Goal: Task Accomplishment & Management: Manage account settings

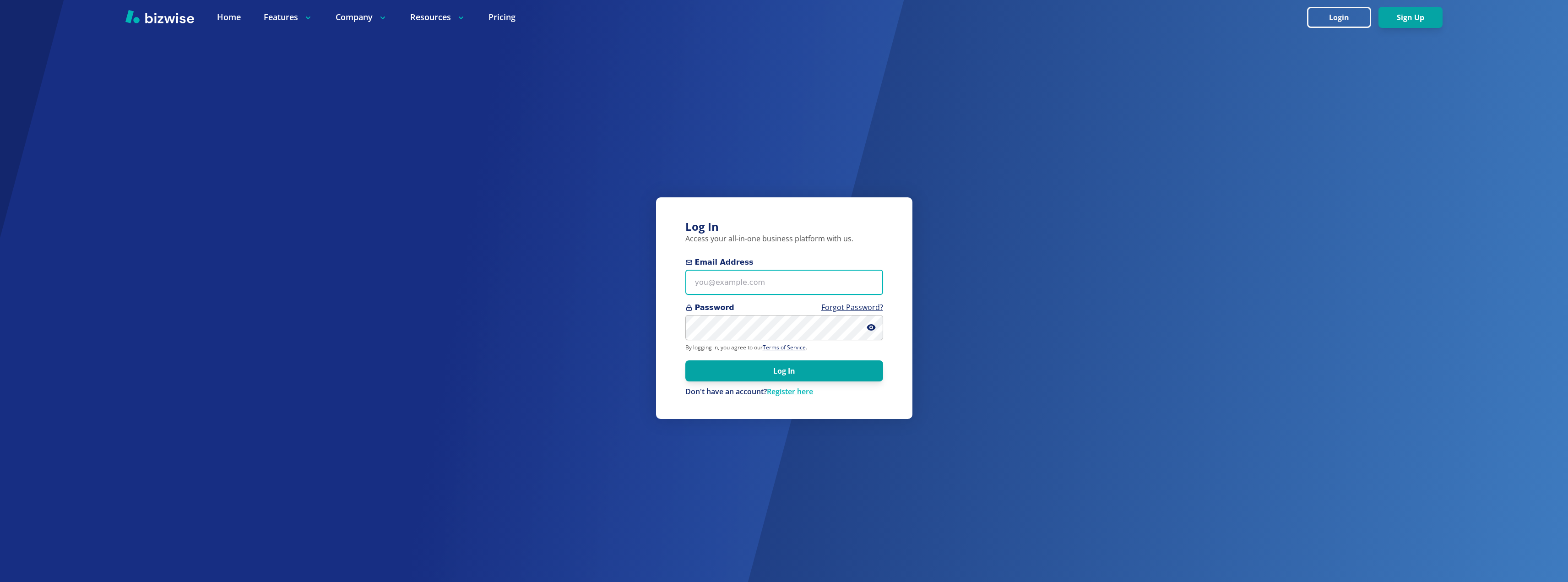
click at [751, 285] on input "Email Address" at bounding box center [784, 282] width 198 height 25
type input "excelhvaczach@gmail.com"
click at [787, 279] on input "excelhvaczach@gmail.com" at bounding box center [784, 282] width 198 height 25
click at [869, 327] on icon at bounding box center [871, 327] width 9 height 6
click at [685, 360] on button "Log In" at bounding box center [784, 371] width 198 height 21
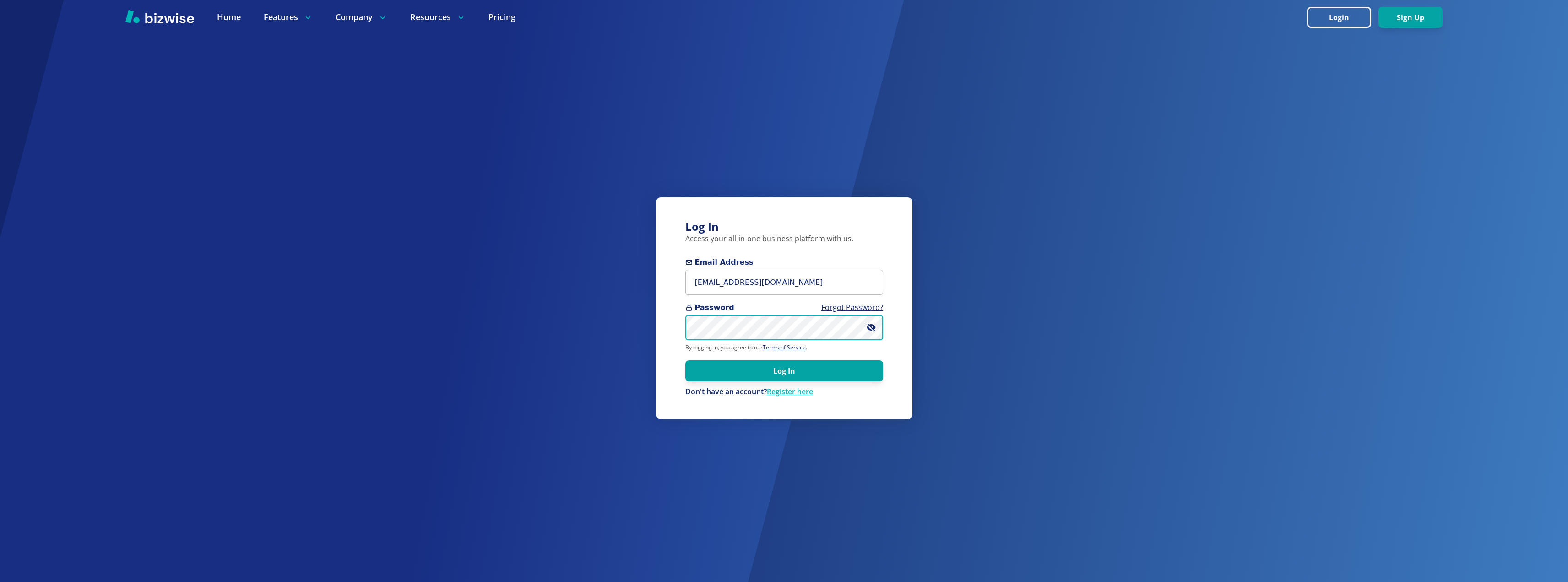
click at [685, 360] on button "Log In" at bounding box center [784, 371] width 198 height 21
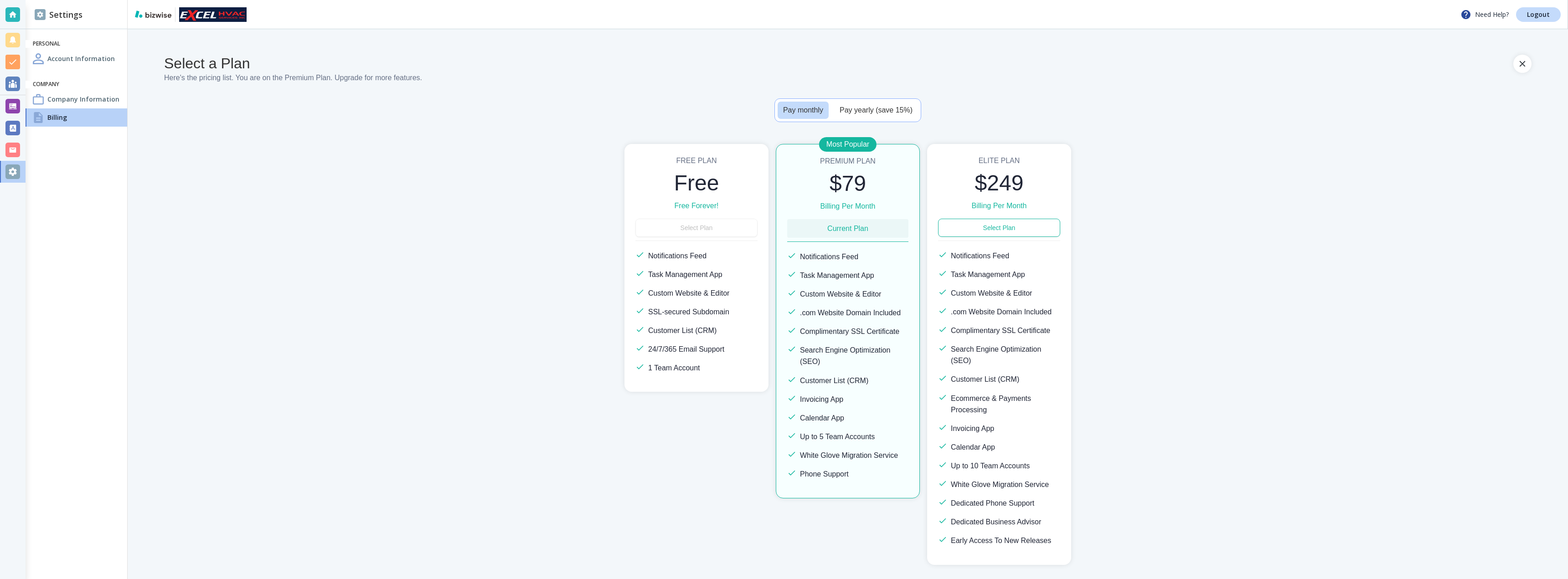
click at [835, 230] on h6 "Current Plan" at bounding box center [848, 228] width 41 height 11
click at [1465, 122] on div "Pay monthly Pay yearly (save 15%)" at bounding box center [847, 114] width 1367 height 31
drag, startPoint x: 1511, startPoint y: 68, endPoint x: 1002, endPoint y: 247, distance: 539.6
click at [1301, 406] on div "Select a Plan Here's the pricing list. You are on the Premium Plan . Upgrade fo…" at bounding box center [847, 309] width 1441 height 561
click at [62, 100] on h4 "Company Information" at bounding box center [83, 99] width 72 height 9
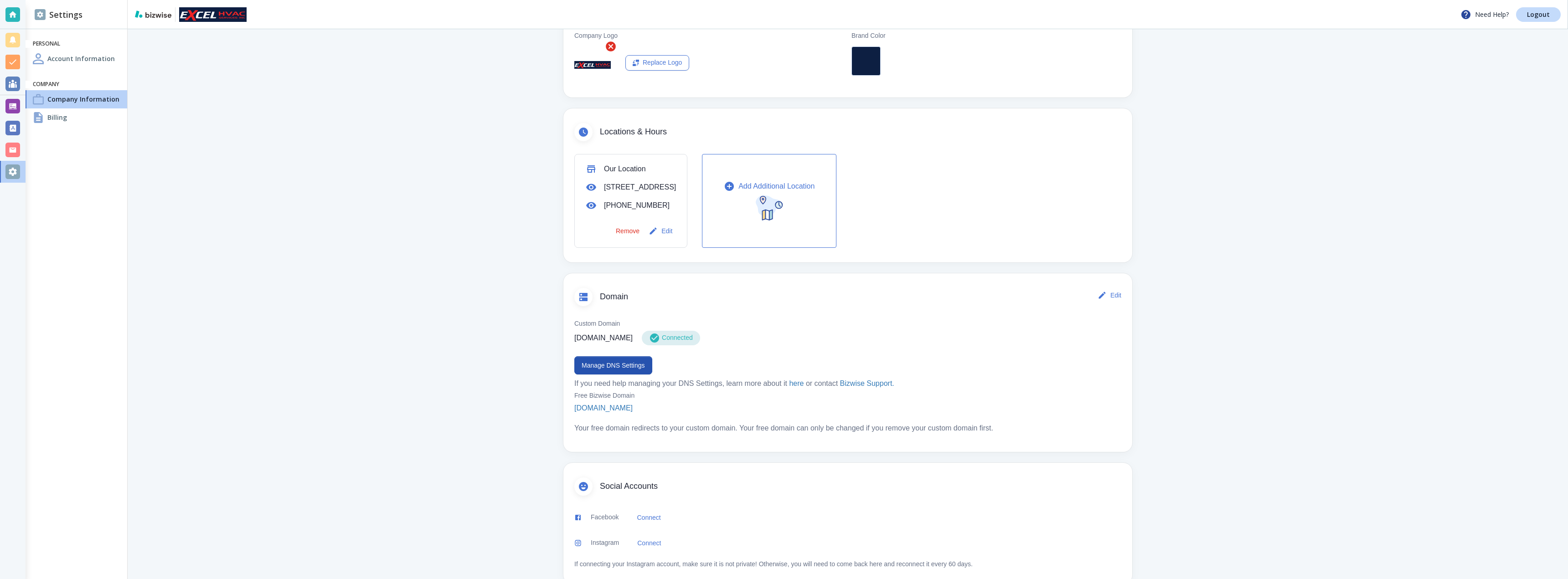
scroll to position [111, 0]
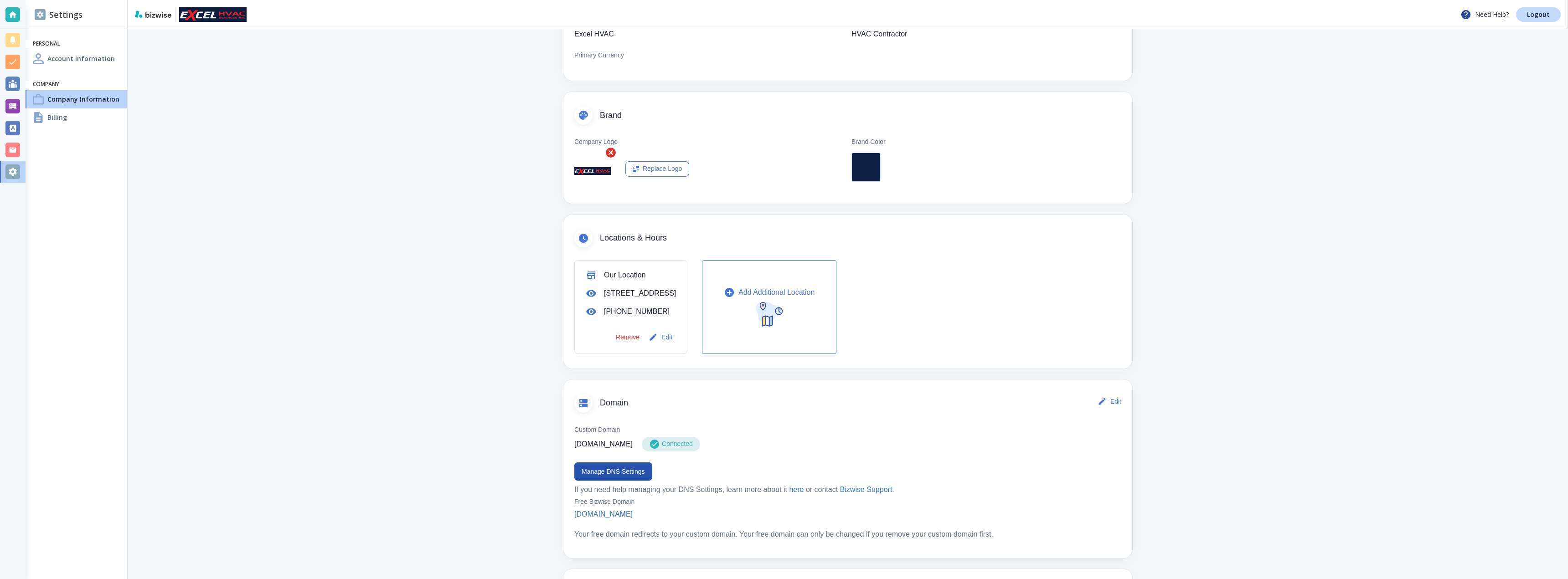
click at [55, 114] on h4 "Billing" at bounding box center [57, 117] width 20 height 9
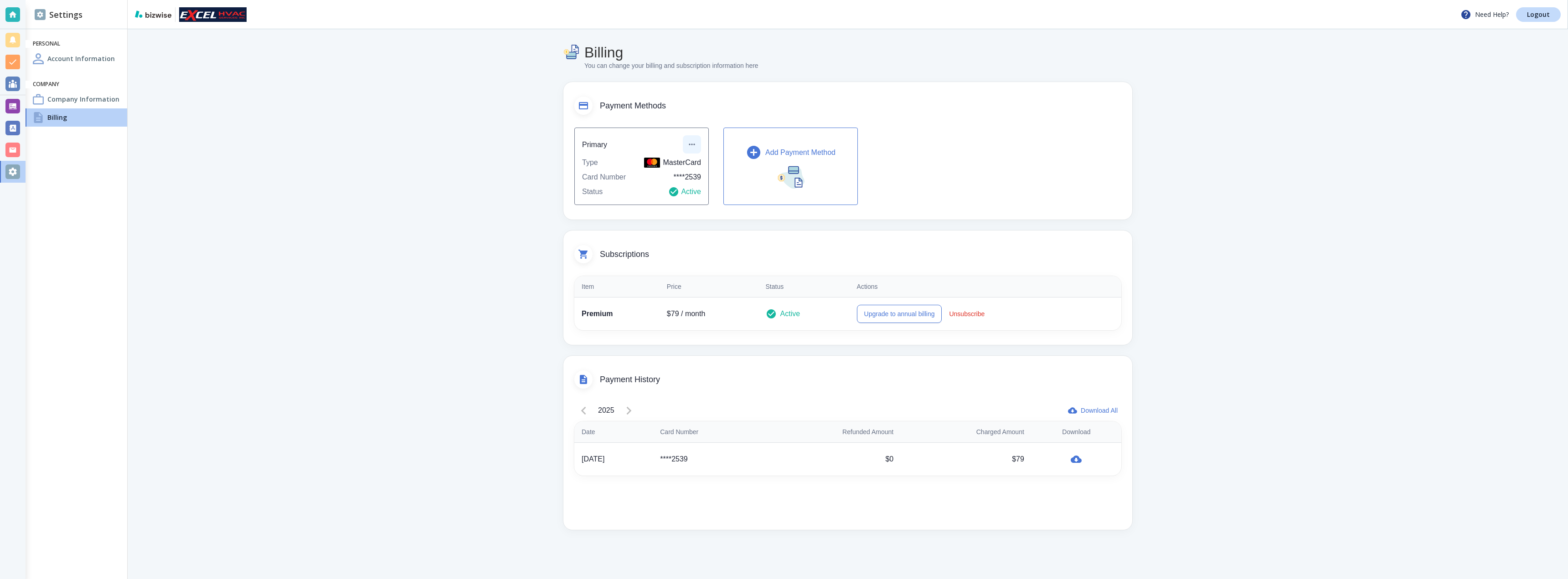
click at [696, 141] on icon "button" at bounding box center [692, 144] width 9 height 9
click at [715, 167] on li "Edit payment method" at bounding box center [725, 165] width 76 height 14
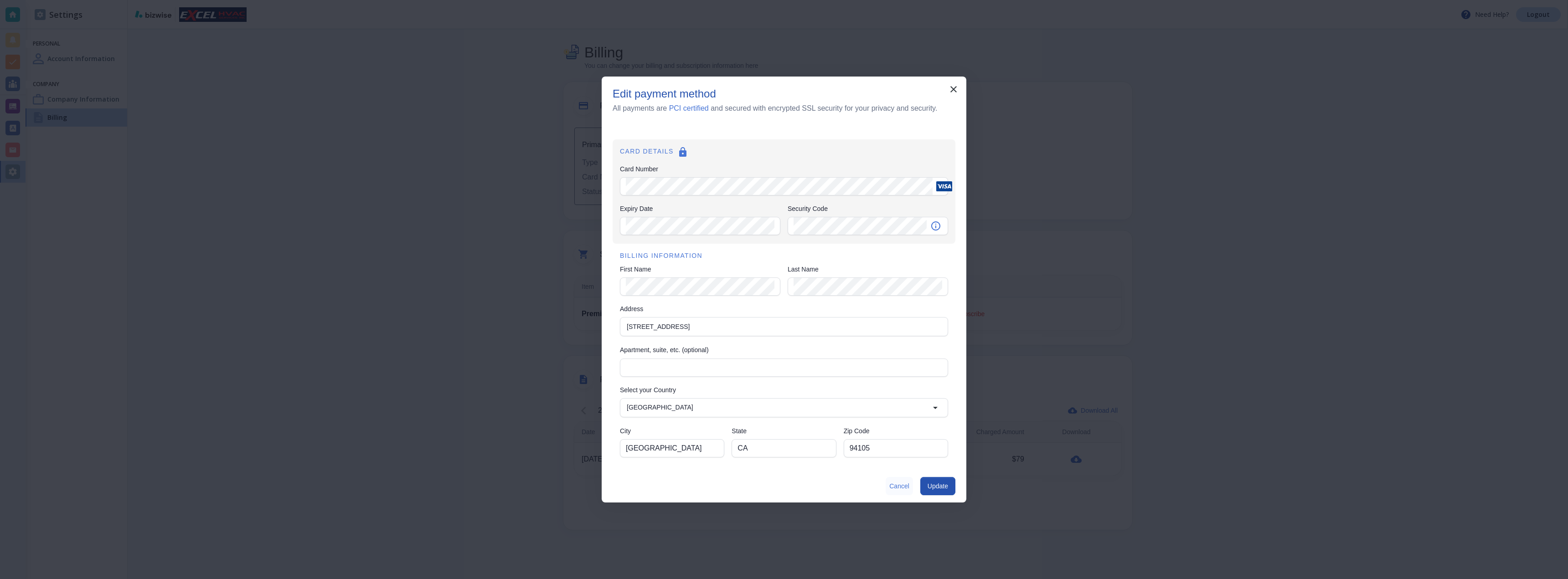
click at [902, 488] on button "Cancel" at bounding box center [899, 486] width 27 height 18
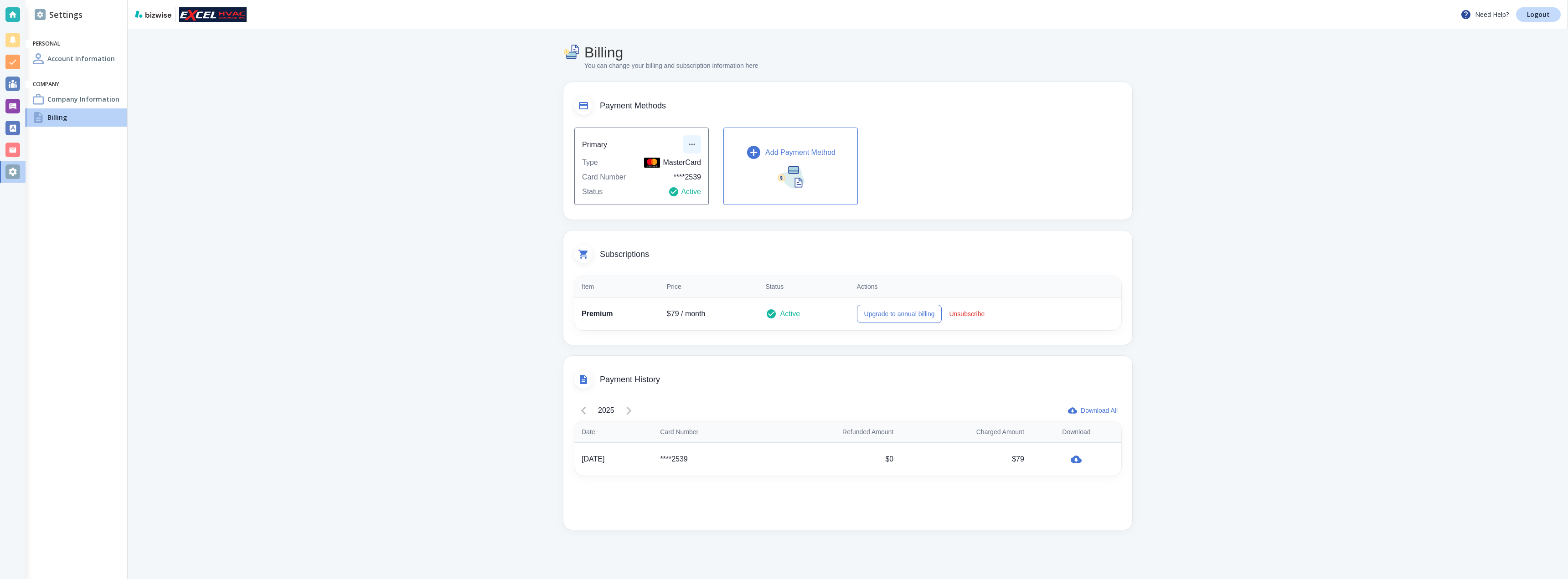
click at [688, 141] on icon "button" at bounding box center [692, 144] width 9 height 9
click at [698, 166] on li "Edit payment method" at bounding box center [725, 165] width 76 height 14
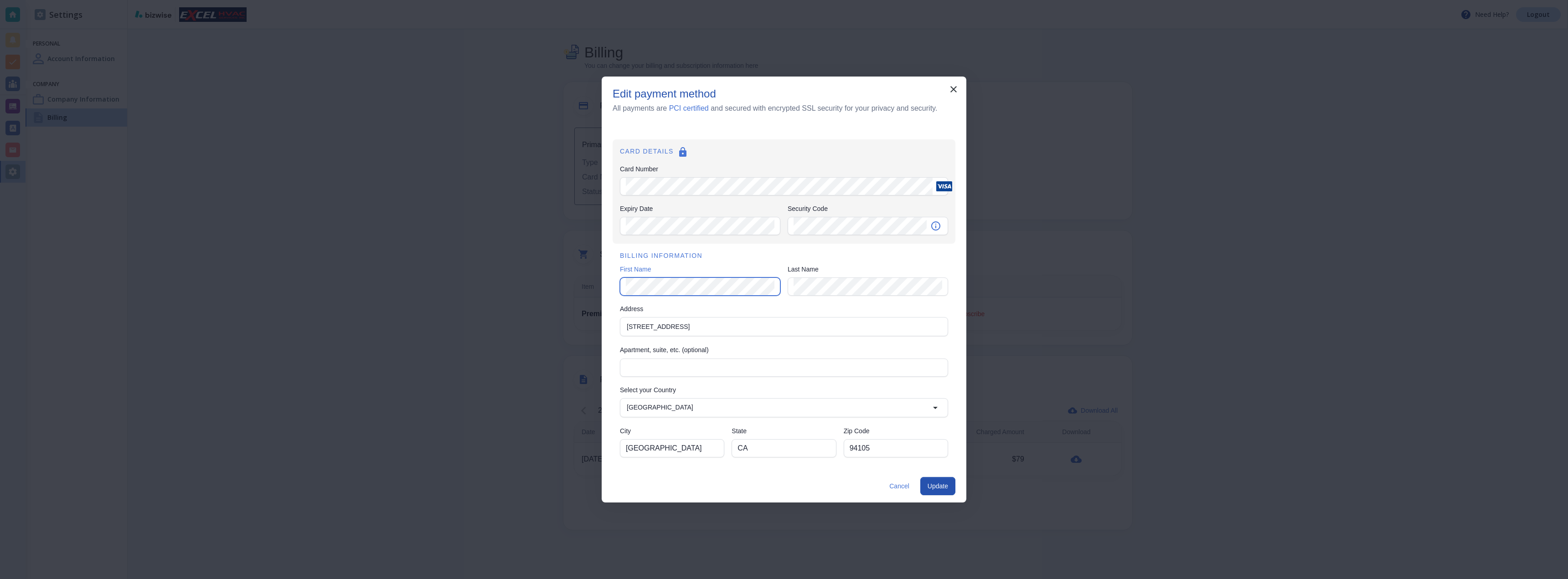
click at [448, 277] on div "Edit payment method All payments are PCI certified and secured with encrypted S…" at bounding box center [784, 290] width 1568 height 579
click at [673, 299] on div "BILLING INFORMATION First Name First Name Last Name Last Name Address 44 Tehama…" at bounding box center [783, 355] width 343 height 222
drag, startPoint x: 702, startPoint y: 327, endPoint x: 425, endPoint y: 293, distance: 279.1
click at [416, 296] on div "Edit payment method All payments are PCI certified and secured with encrypted S…" at bounding box center [784, 290] width 1568 height 579
click at [704, 347] on li "19 Brocks Way, Jarrettsville, MD, USA" at bounding box center [784, 348] width 327 height 16
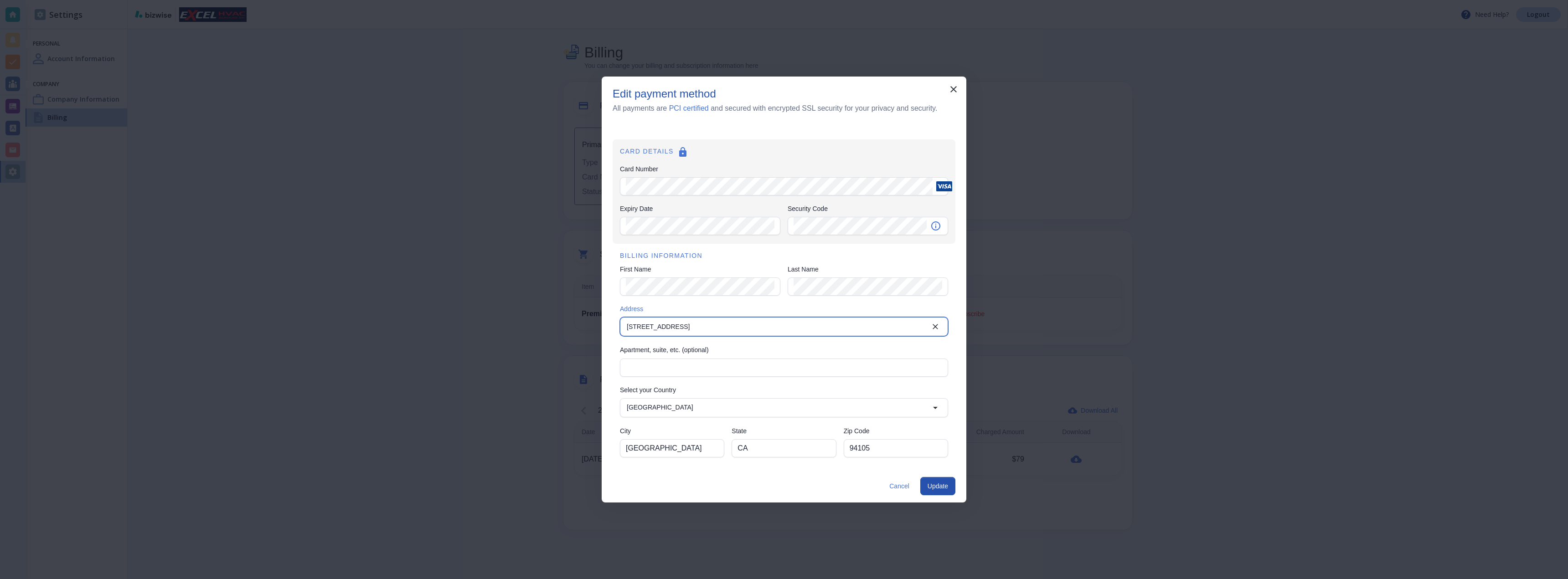
type input "19 Brocks Way"
type input "Jarrettsville"
type input "MD"
type input "21084"
click at [944, 486] on button "Update" at bounding box center [938, 486] width 35 height 18
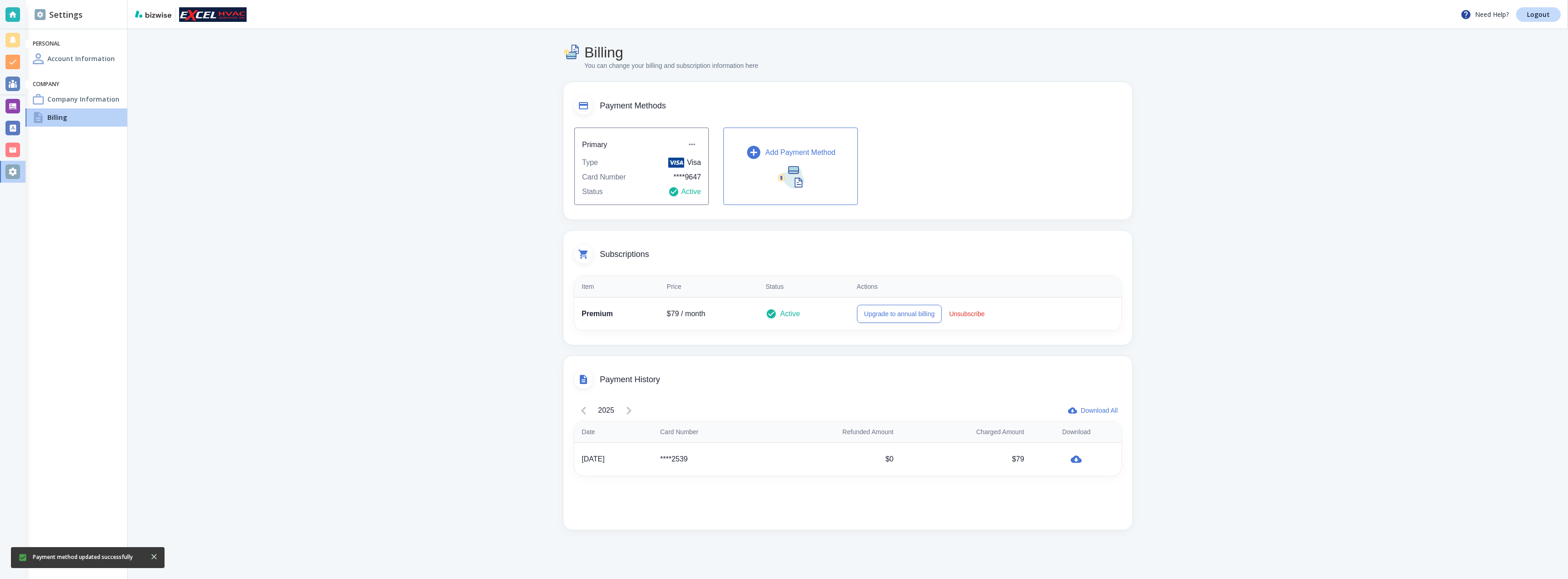
drag, startPoint x: 720, startPoint y: 453, endPoint x: 782, endPoint y: 457, distance: 62.1
click at [763, 457] on td "****2539" at bounding box center [708, 460] width 111 height 34
click at [792, 457] on div "$0" at bounding box center [832, 459] width 122 height 11
drag, startPoint x: 755, startPoint y: 459, endPoint x: 607, endPoint y: 457, distance: 148.0
click at [607, 457] on tr "Aug 19, 2025 ****2539 $0 $79" at bounding box center [848, 460] width 547 height 34
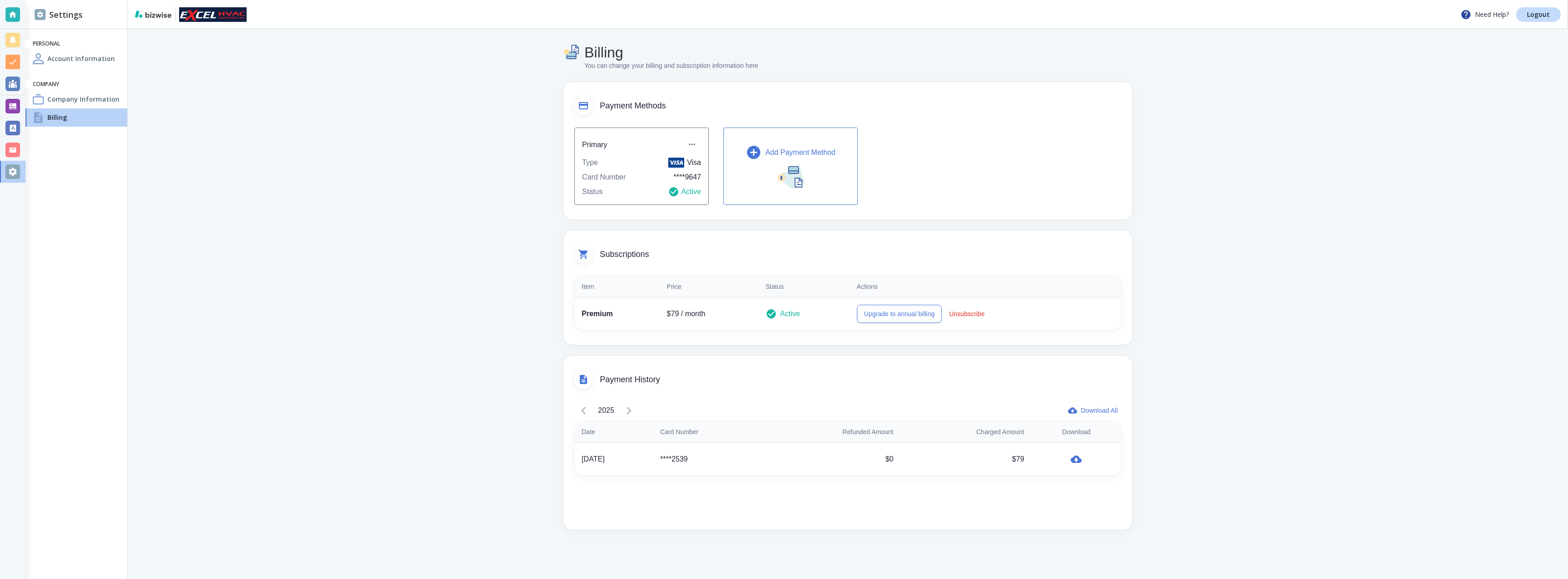
click at [829, 396] on div "2025 Download All Date Card Number Refunded Amount Charged Amount Download Aug …" at bounding box center [847, 460] width 569 height 137
drag, startPoint x: 602, startPoint y: 309, endPoint x: 882, endPoint y: 311, distance: 280.0
click at [847, 311] on tr "Premium $ 79 / month Active Upgrade to annual billing Unsubscribe" at bounding box center [848, 314] width 547 height 34
click at [834, 316] on div "Active" at bounding box center [804, 314] width 76 height 11
click at [581, 411] on div "2025" at bounding box center [606, 410] width 64 height 18
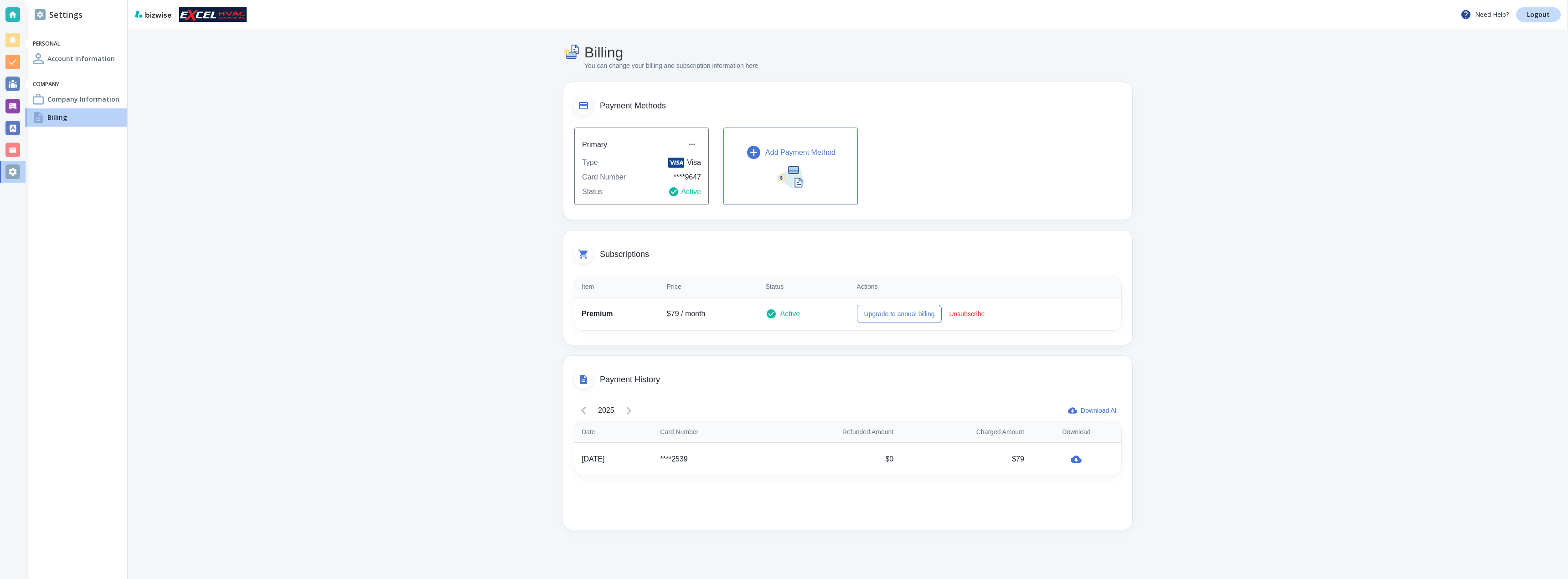
click at [614, 460] on div "[DATE]" at bounding box center [613, 459] width 64 height 11
click at [680, 184] on div "Primary Type Visa Card Number **** 9647 Status Active" at bounding box center [642, 166] width 134 height 78
click at [675, 152] on div "Primary" at bounding box center [641, 144] width 119 height 18
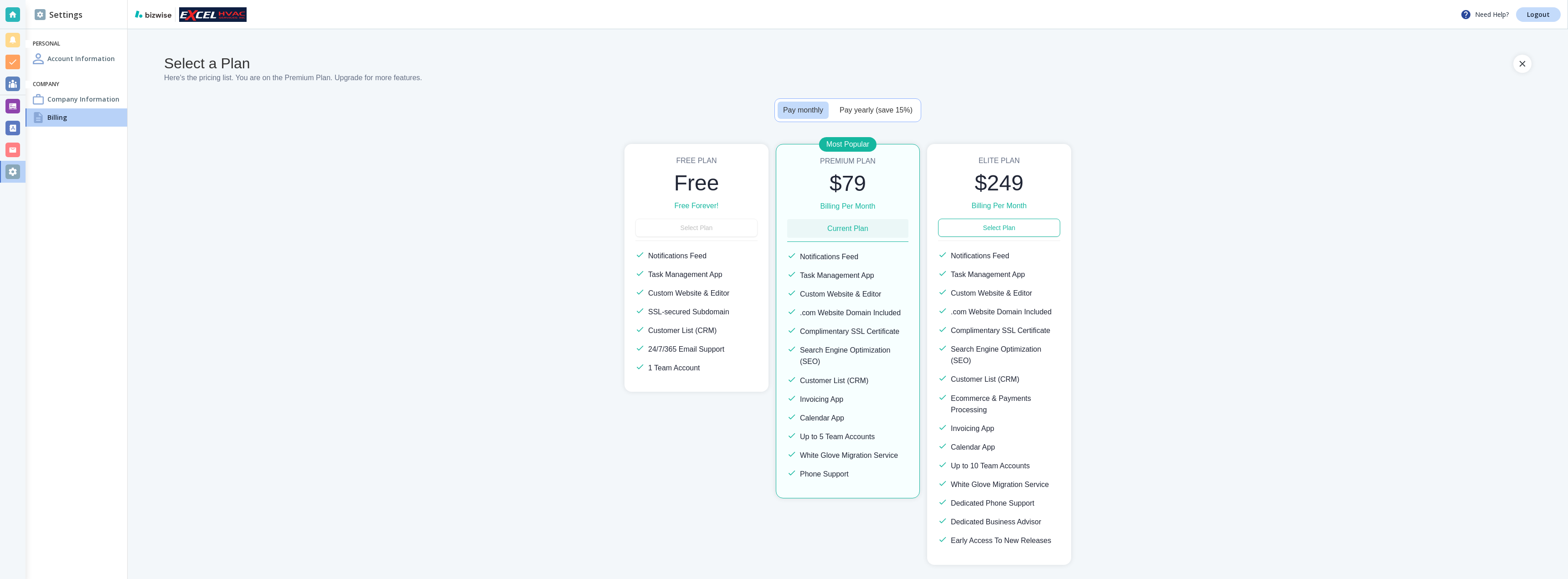
click at [849, 222] on h6 "Current Plan" at bounding box center [848, 228] width 41 height 11
click at [847, 173] on h2 "$79" at bounding box center [847, 183] width 121 height 27
click at [75, 94] on h4 "Company Information" at bounding box center [83, 99] width 72 height 9
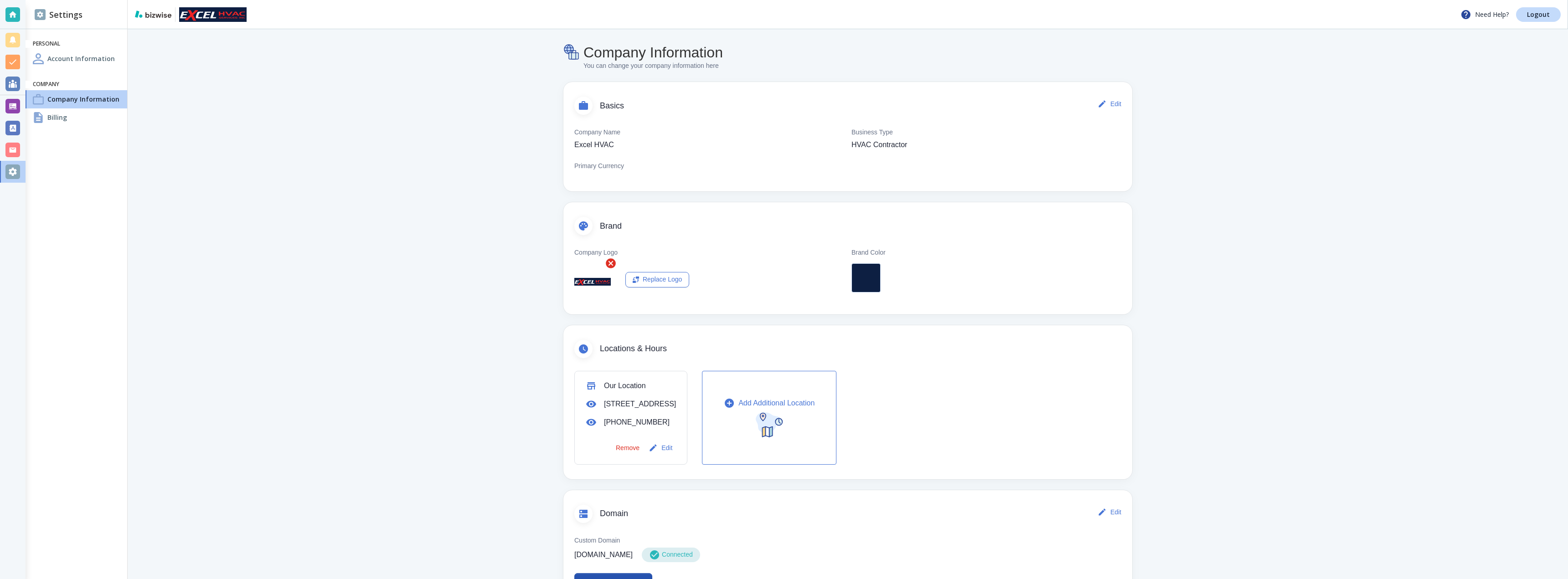
click at [52, 58] on h4 "Account Information" at bounding box center [81, 58] width 68 height 9
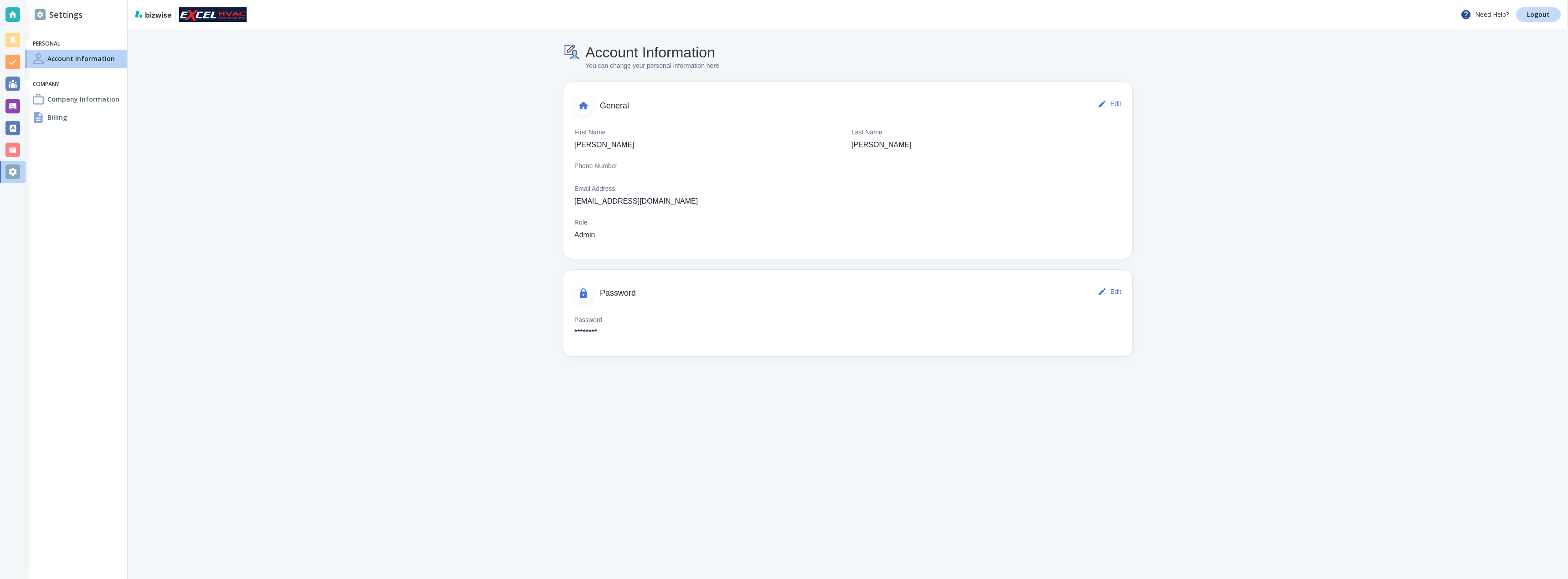
click at [65, 118] on h4 "Billing" at bounding box center [57, 117] width 20 height 9
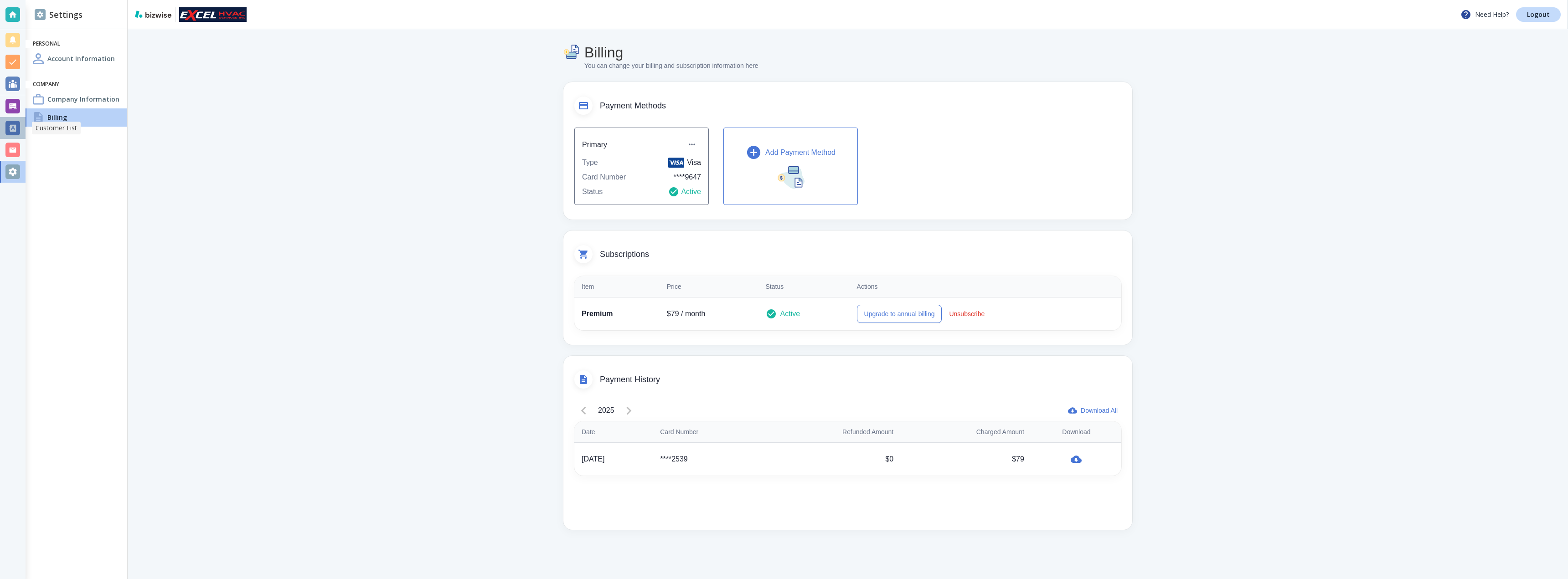
click at [11, 131] on div at bounding box center [12, 127] width 14 height 14
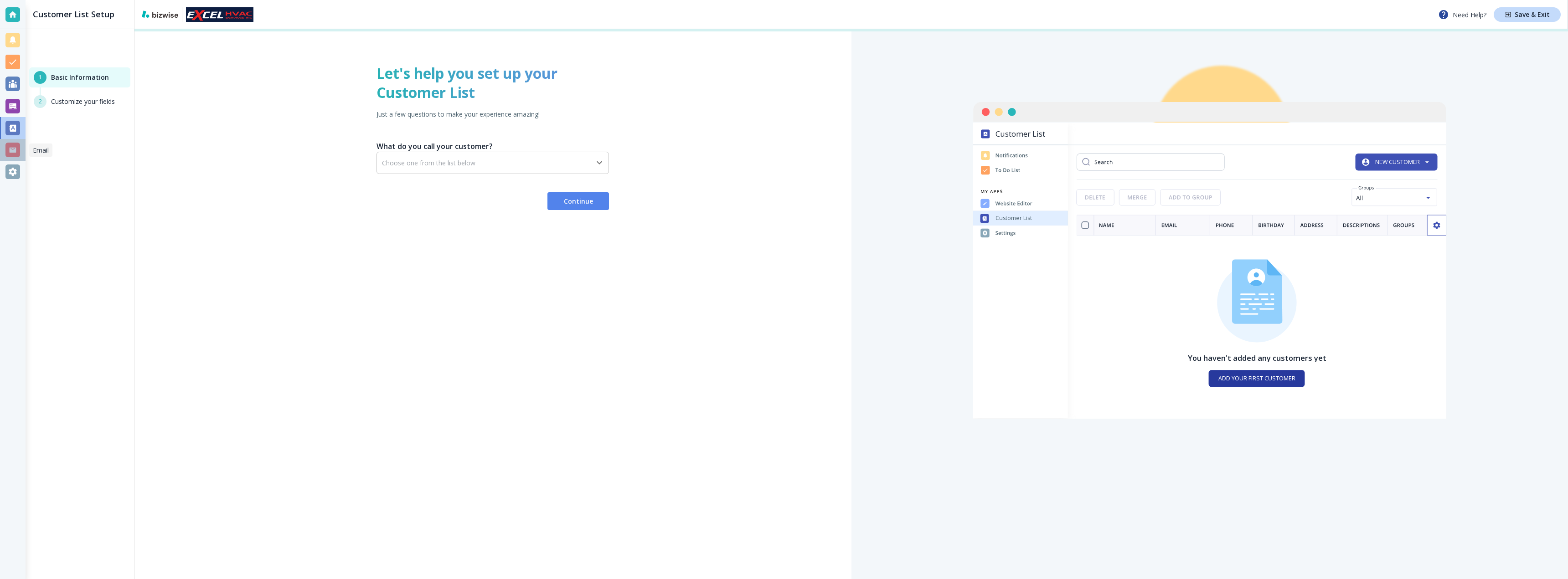
click at [13, 146] on div at bounding box center [12, 149] width 14 height 14
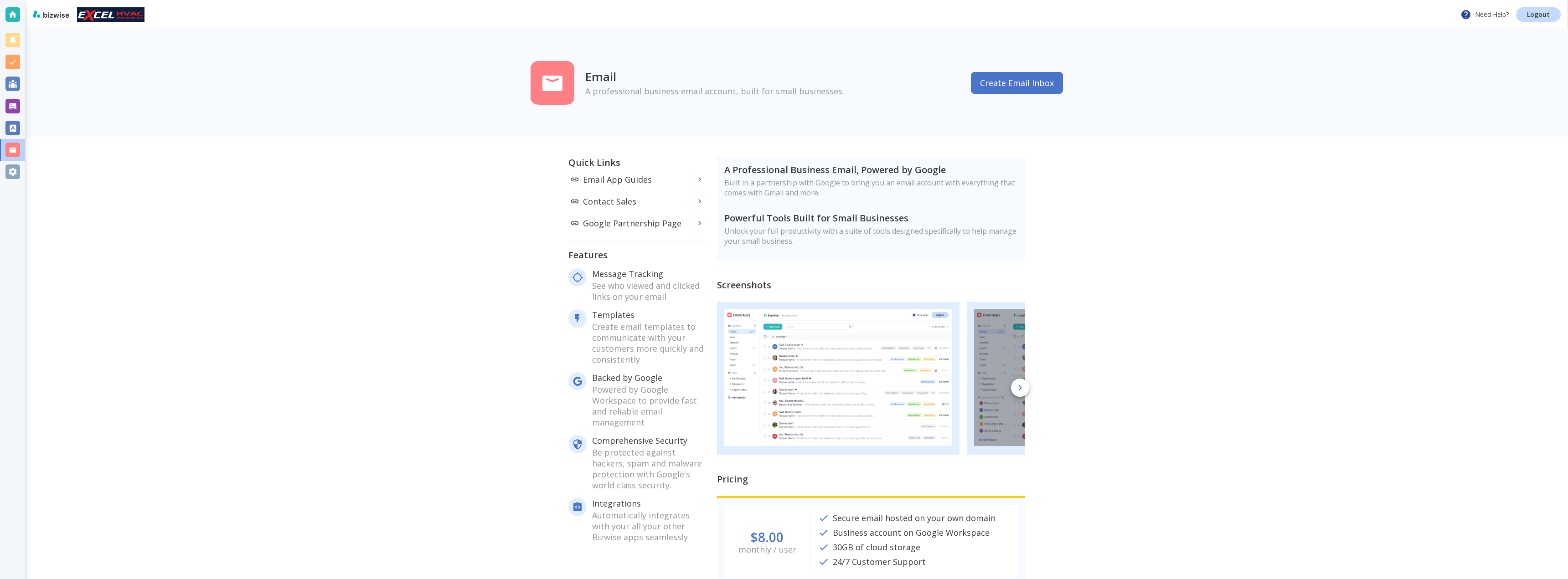
click at [11, 61] on div at bounding box center [12, 62] width 14 height 14
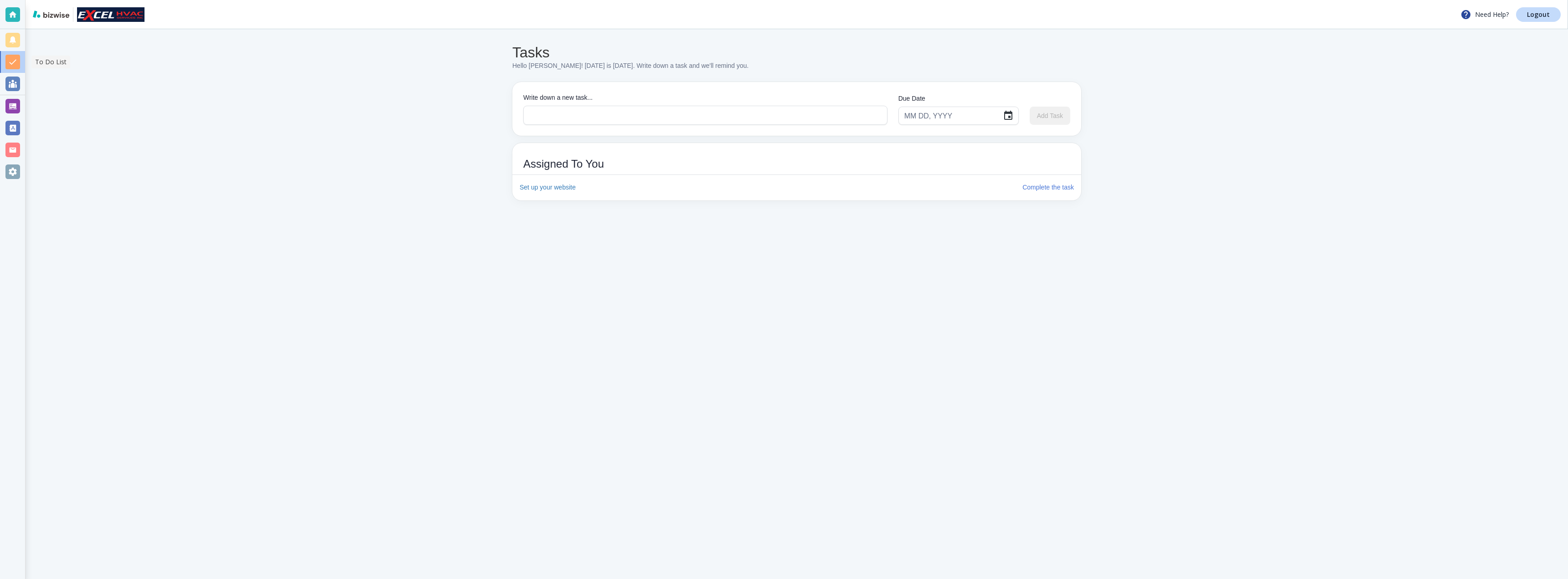
click at [12, 63] on div at bounding box center [12, 62] width 14 height 14
click at [11, 40] on div at bounding box center [12, 40] width 14 height 14
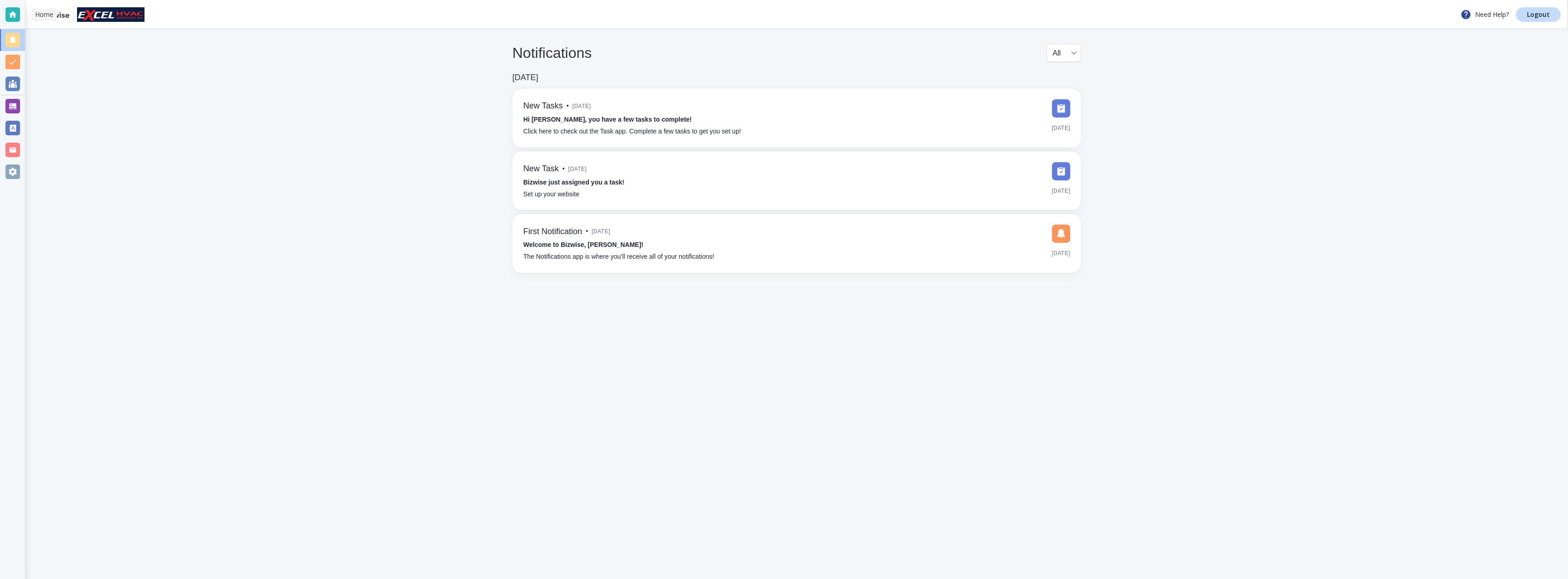
click at [9, 16] on div at bounding box center [12, 14] width 14 height 14
click at [11, 12] on div at bounding box center [12, 14] width 14 height 14
click at [137, 13] on img at bounding box center [111, 14] width 68 height 14
click at [17, 88] on div at bounding box center [12, 83] width 14 height 14
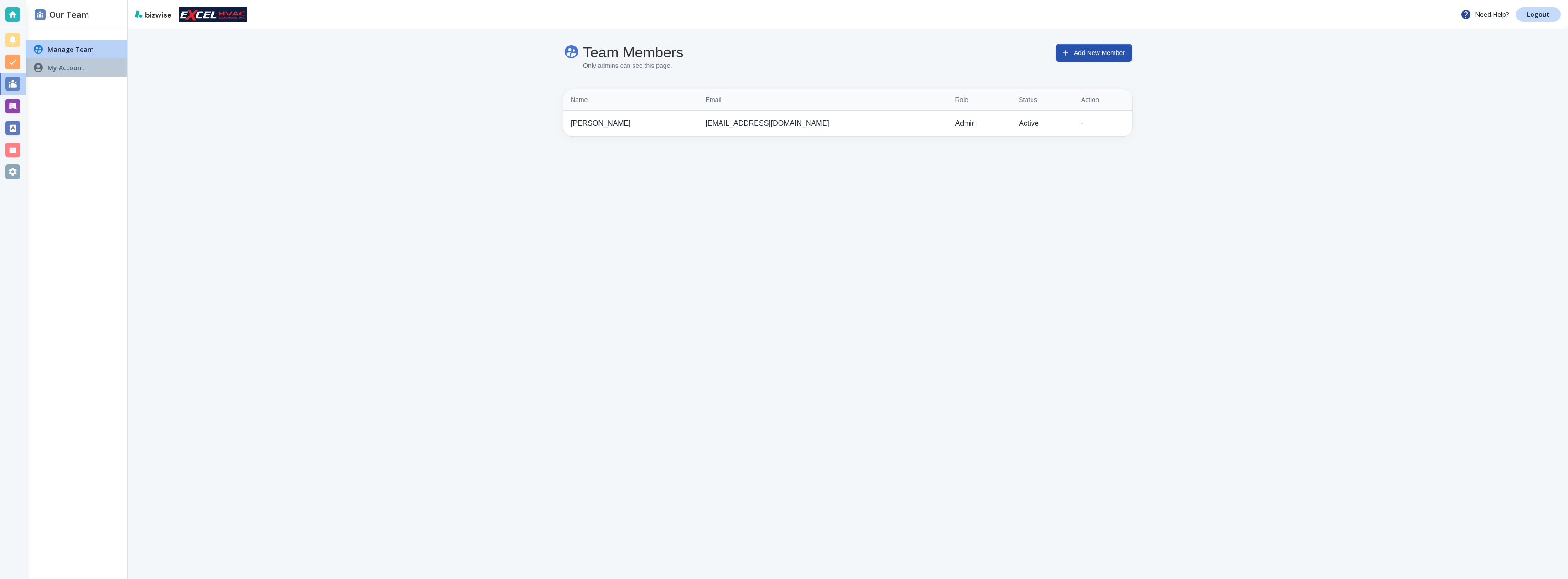
click at [90, 73] on div "My Account" at bounding box center [76, 67] width 101 height 18
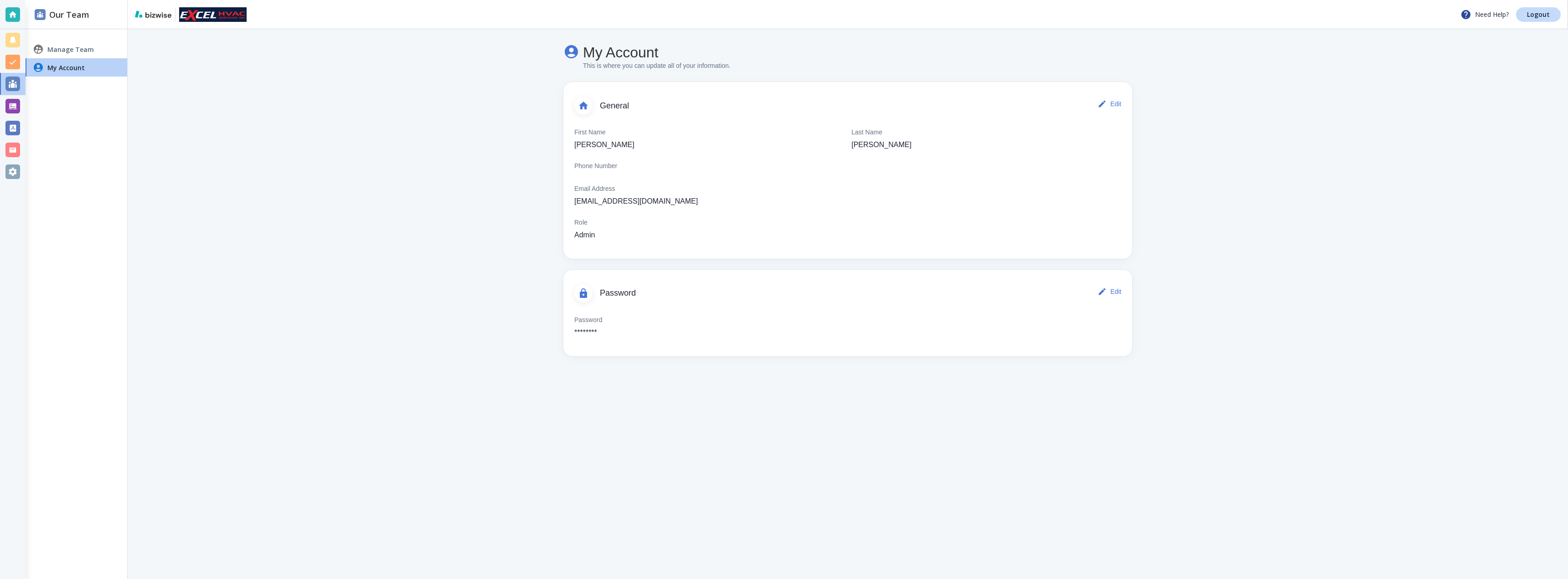
click at [73, 47] on h4 "Manage Team" at bounding box center [70, 49] width 47 height 9
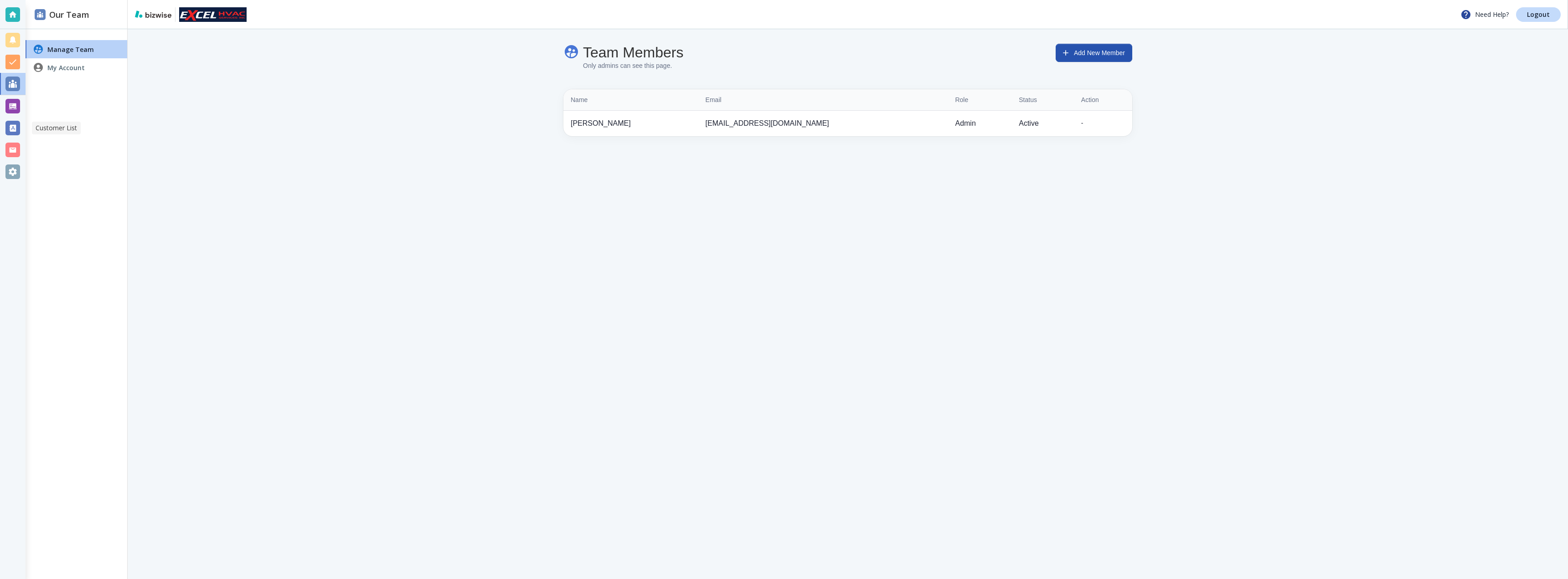
click at [4, 125] on div at bounding box center [12, 127] width 25 height 22
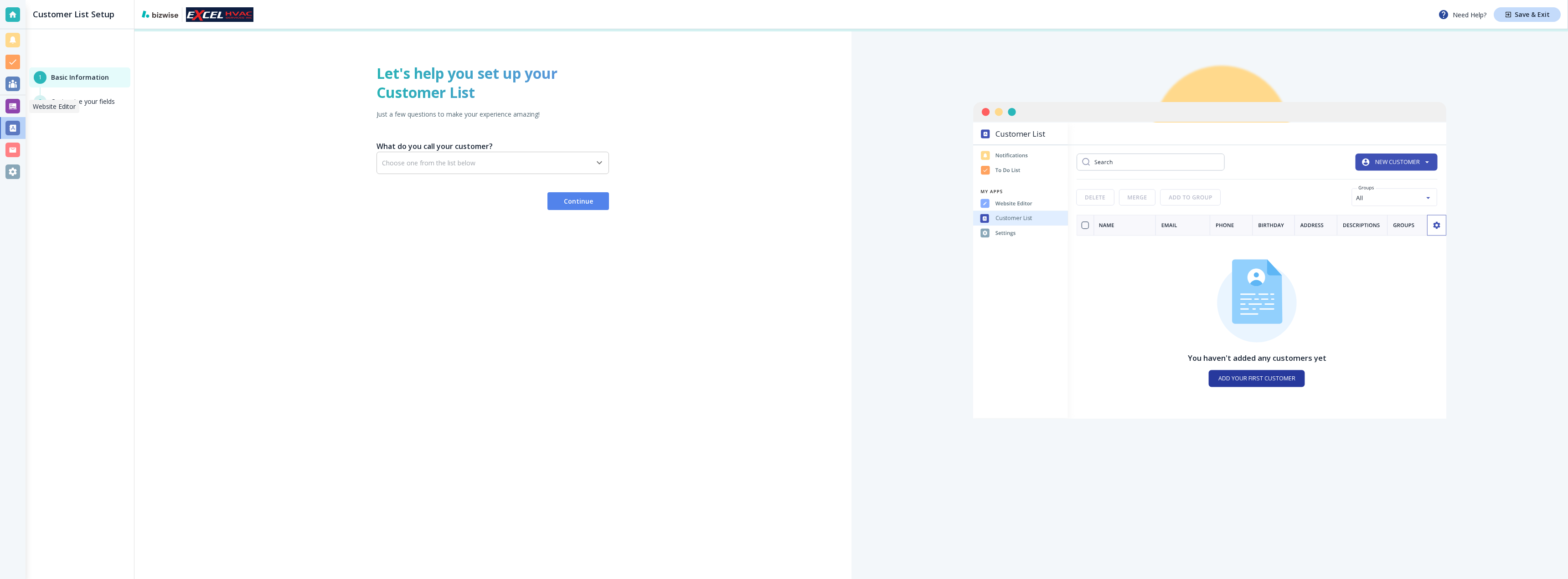
click at [17, 105] on div at bounding box center [12, 106] width 14 height 14
